Goal: Task Accomplishment & Management: Complete application form

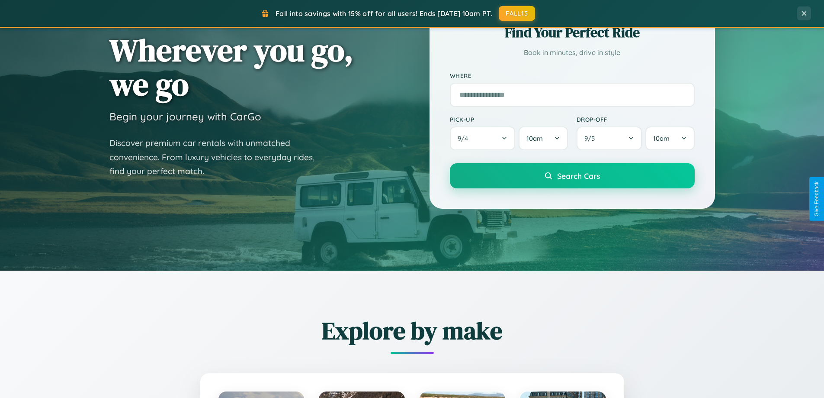
scroll to position [595, 0]
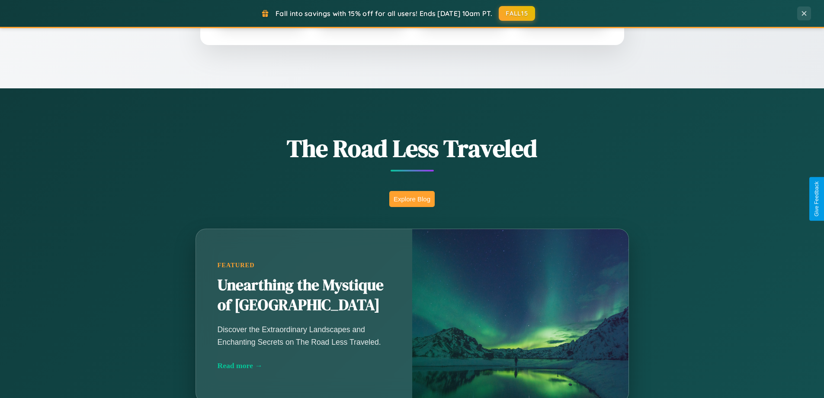
click at [412, 199] on button "Explore Blog" at bounding box center [411, 199] width 45 height 16
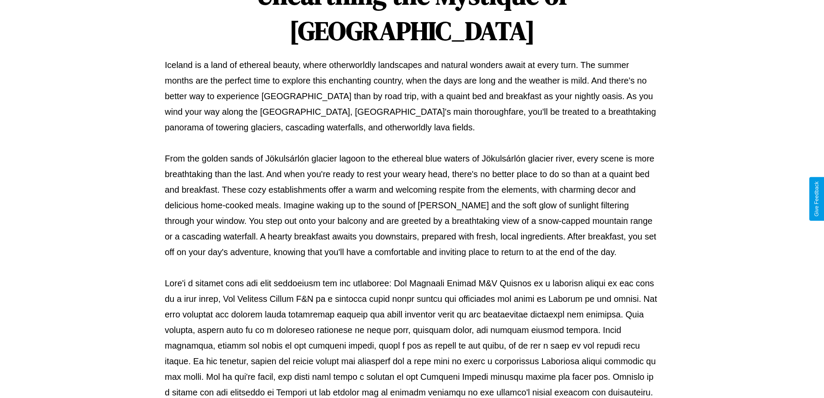
scroll to position [280, 0]
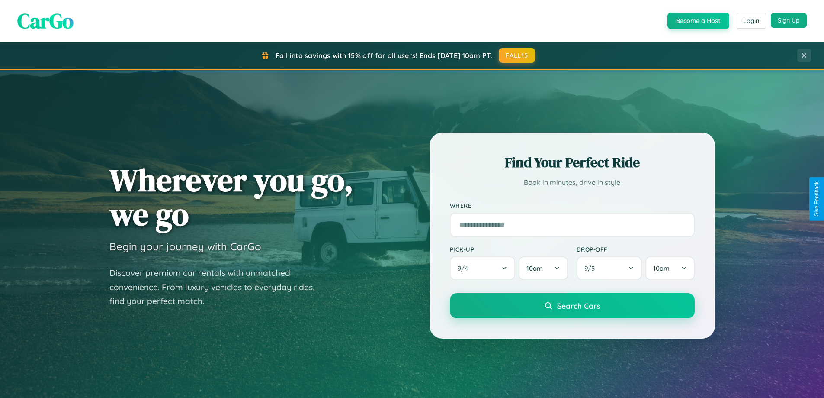
click at [789, 20] on button "Sign Up" at bounding box center [789, 20] width 36 height 15
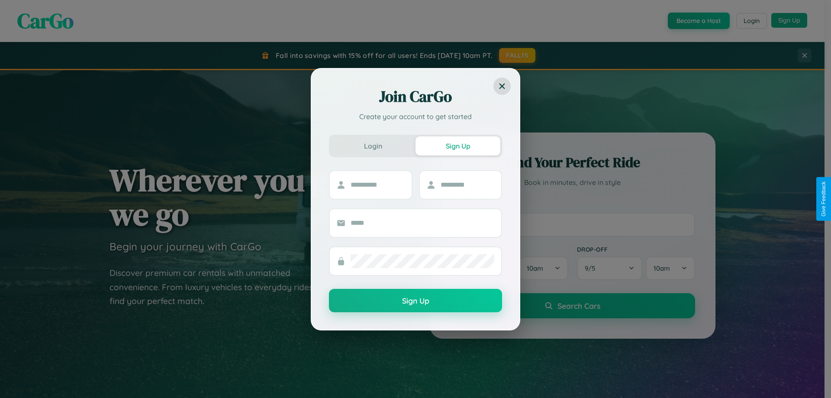
scroll to position [373, 0]
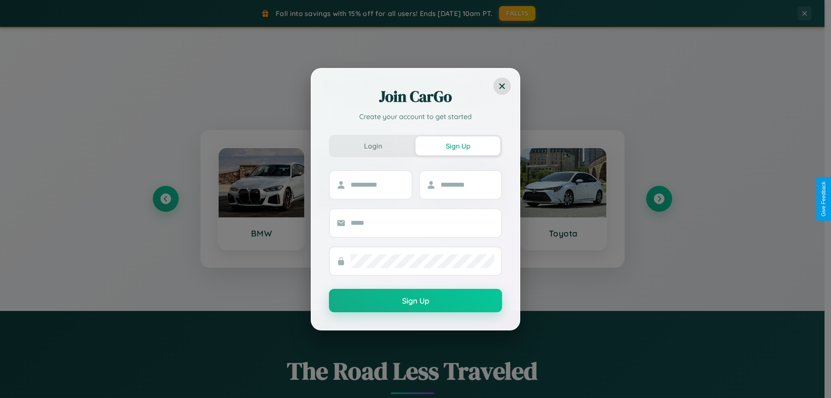
click at [659, 199] on div "Join CarGo Create your account to get started Login Sign Up Sign Up" at bounding box center [415, 199] width 831 height 398
click at [462, 199] on div at bounding box center [461, 184] width 84 height 29
